Goal: Transaction & Acquisition: Purchase product/service

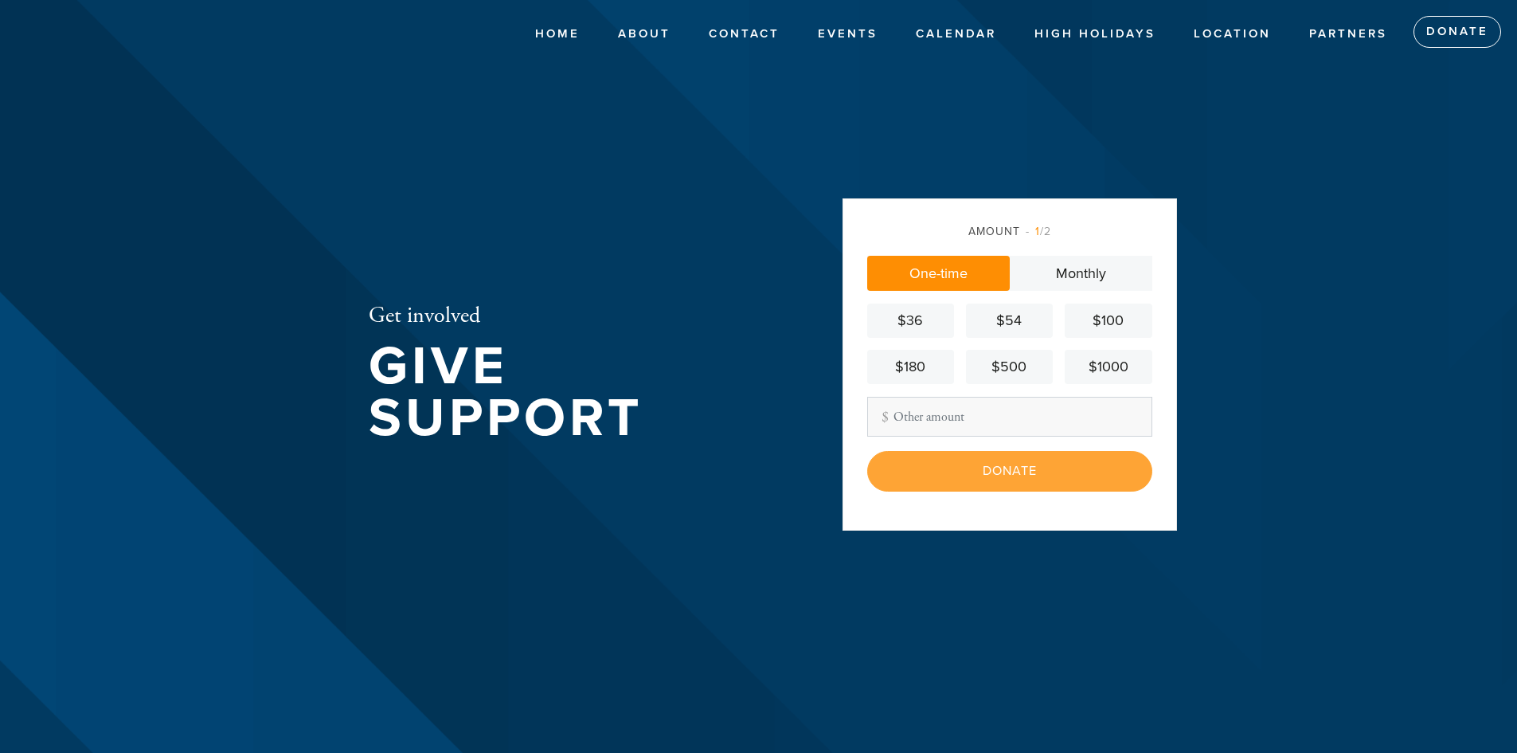
type input "7"
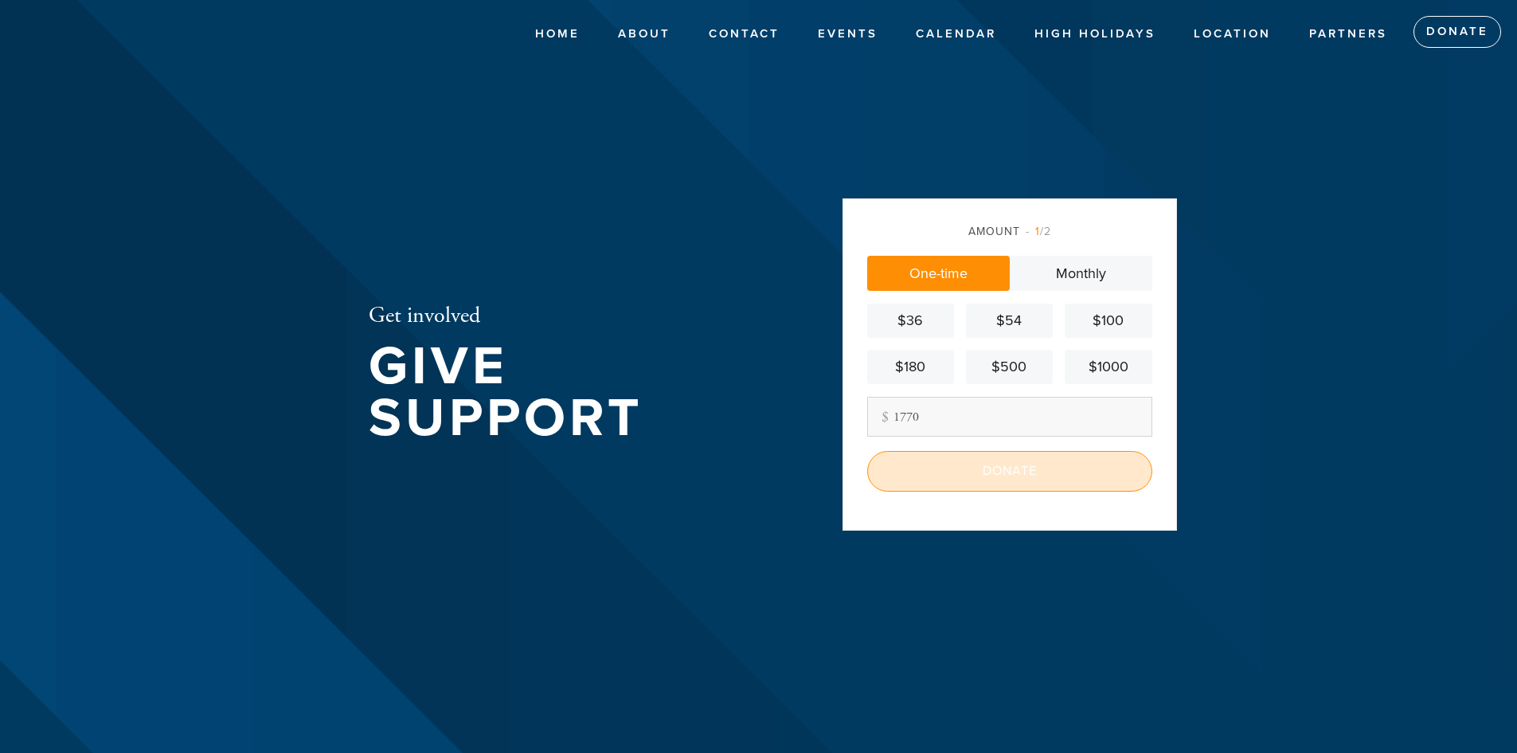
type input "1770"
click at [975, 479] on input "Donate" at bounding box center [1009, 471] width 285 height 40
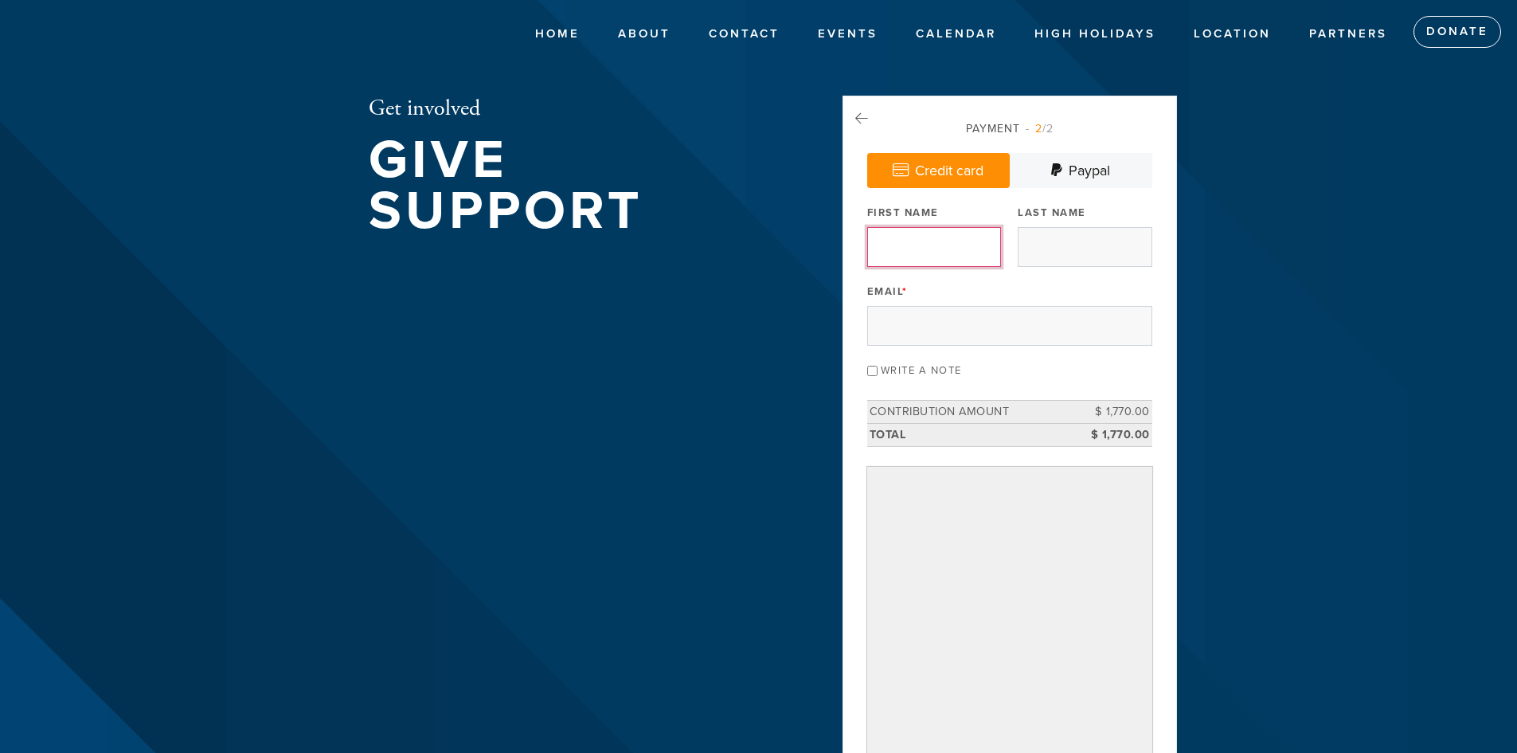
click at [949, 245] on input "First Name" at bounding box center [934, 247] width 134 height 40
type input "Yechiel"
type input "Douek"
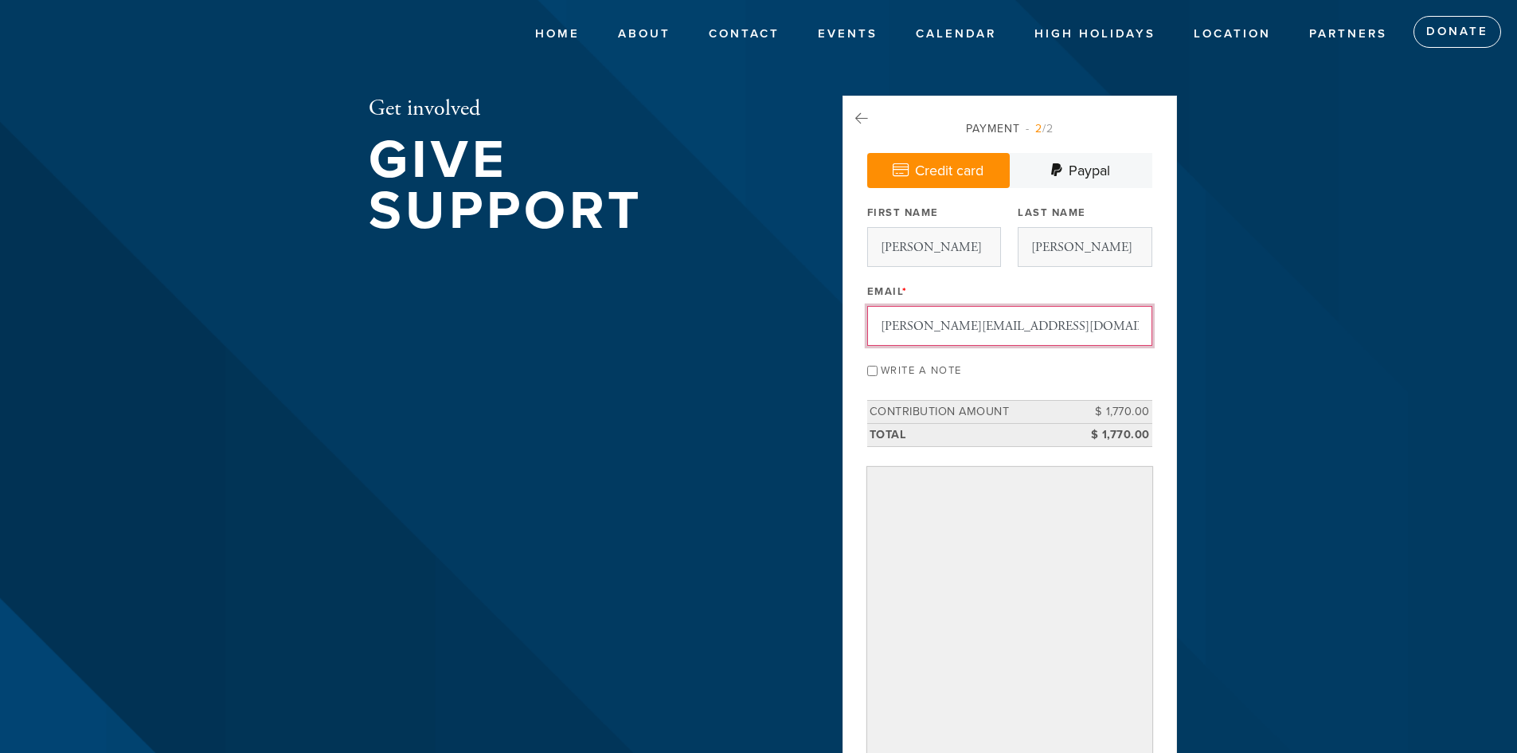
click at [981, 334] on input "Yechieldouek@gmail.com" at bounding box center [1009, 326] width 285 height 40
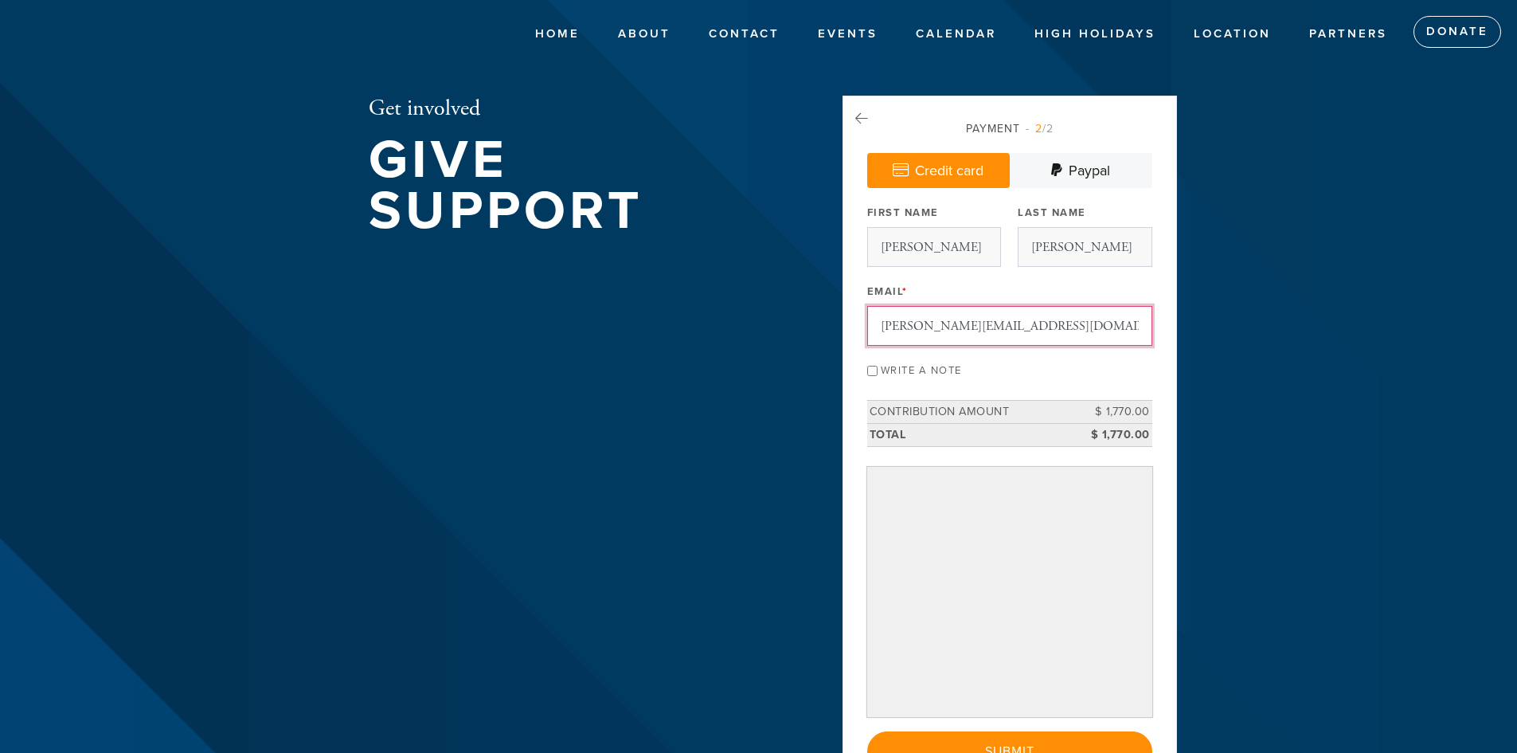
click at [981, 334] on input "Yechieldouek@gmail.com" at bounding box center [1009, 326] width 285 height 40
type input "Jack@primeandsubinsurance.com"
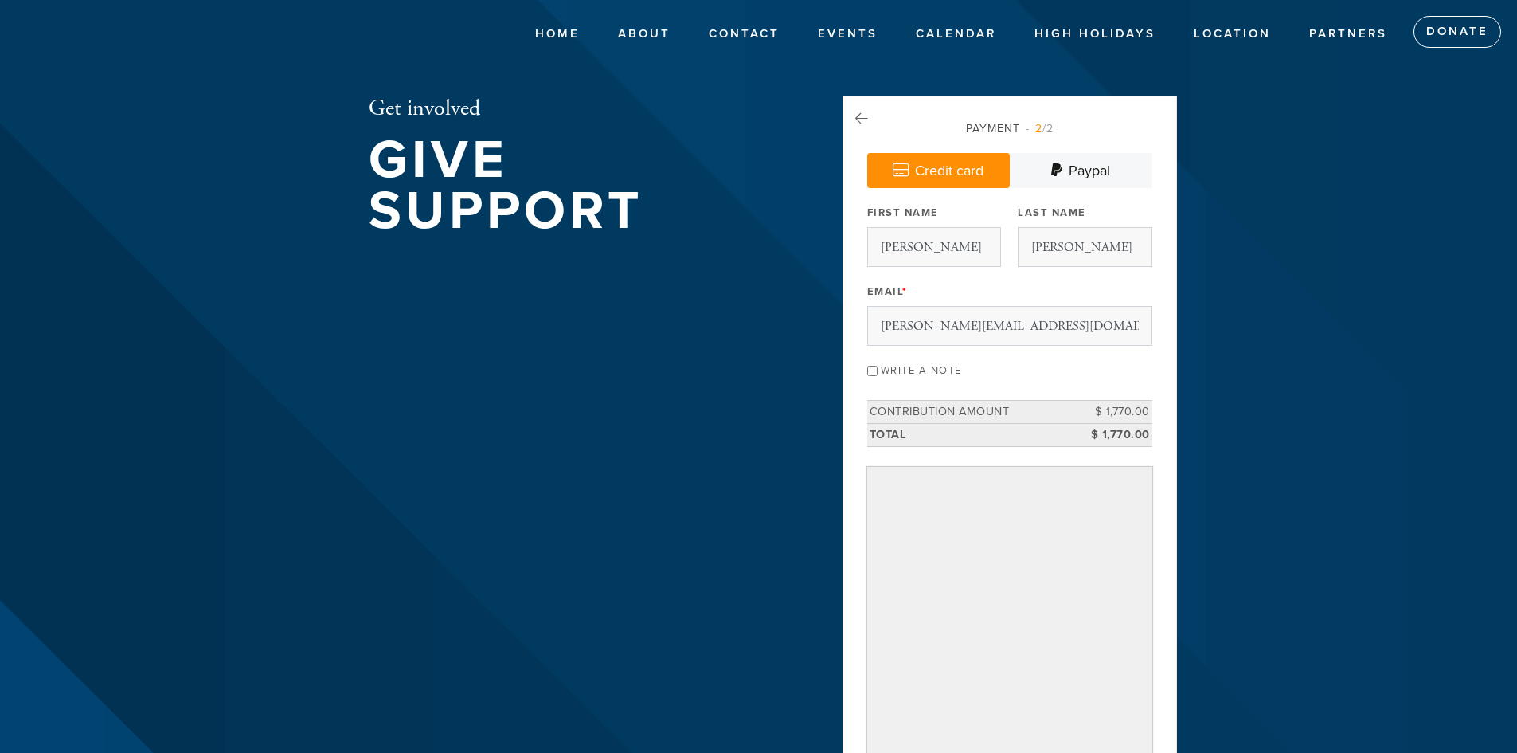
scroll to position [239, 0]
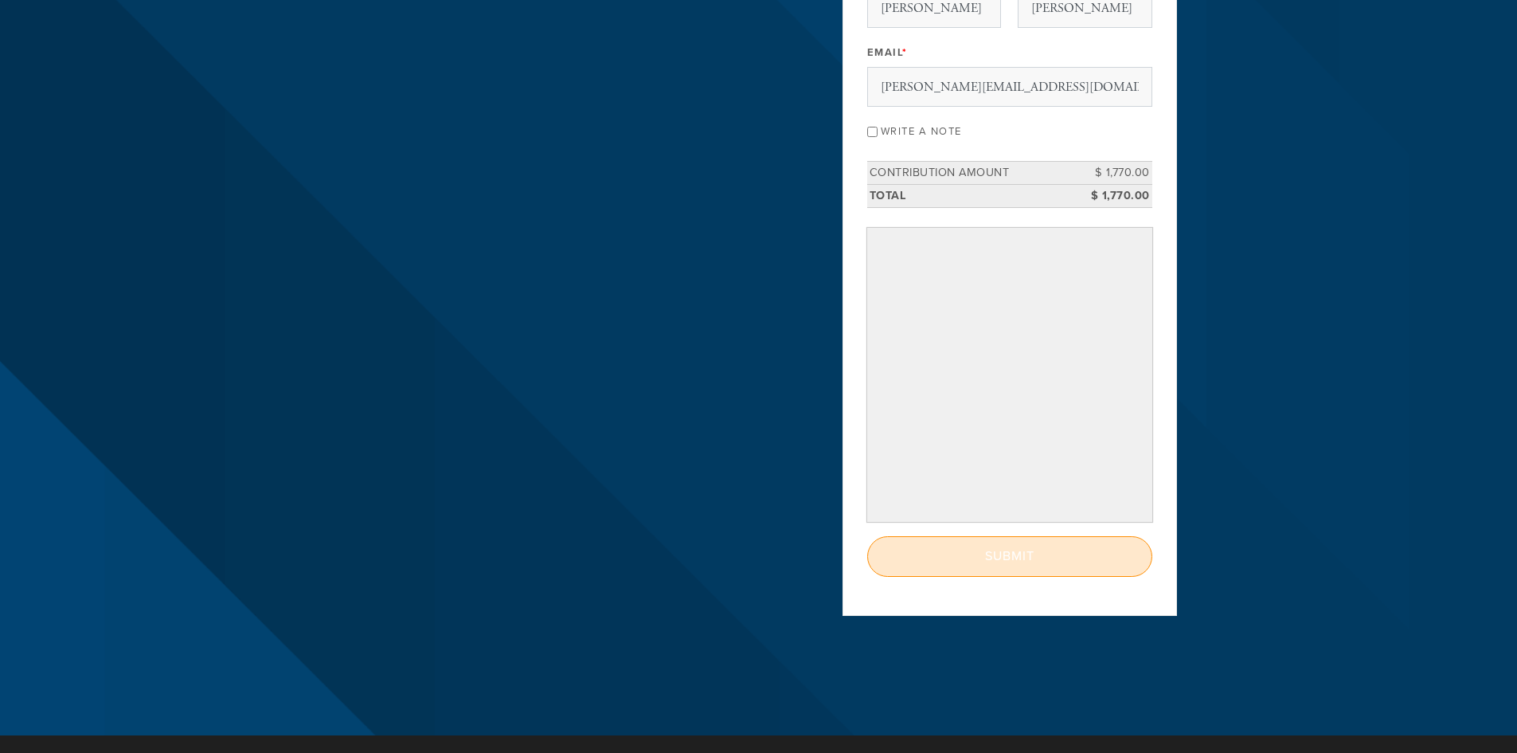
click at [1011, 557] on input "Submit" at bounding box center [1009, 556] width 285 height 40
